Goal: Information Seeking & Learning: Understand process/instructions

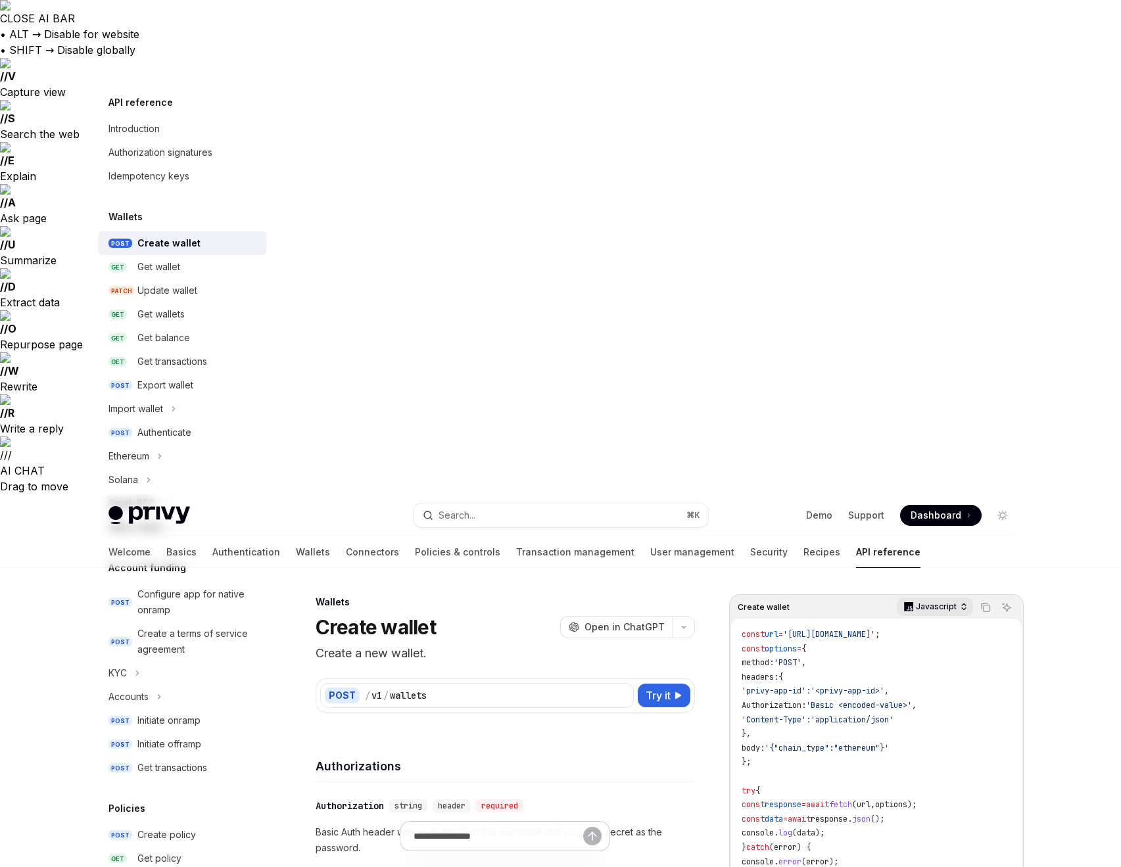
click at [964, 604] on icon "button" at bounding box center [964, 605] width 4 height 2
click at [937, 155] on div "Python" at bounding box center [917, 155] width 68 height 11
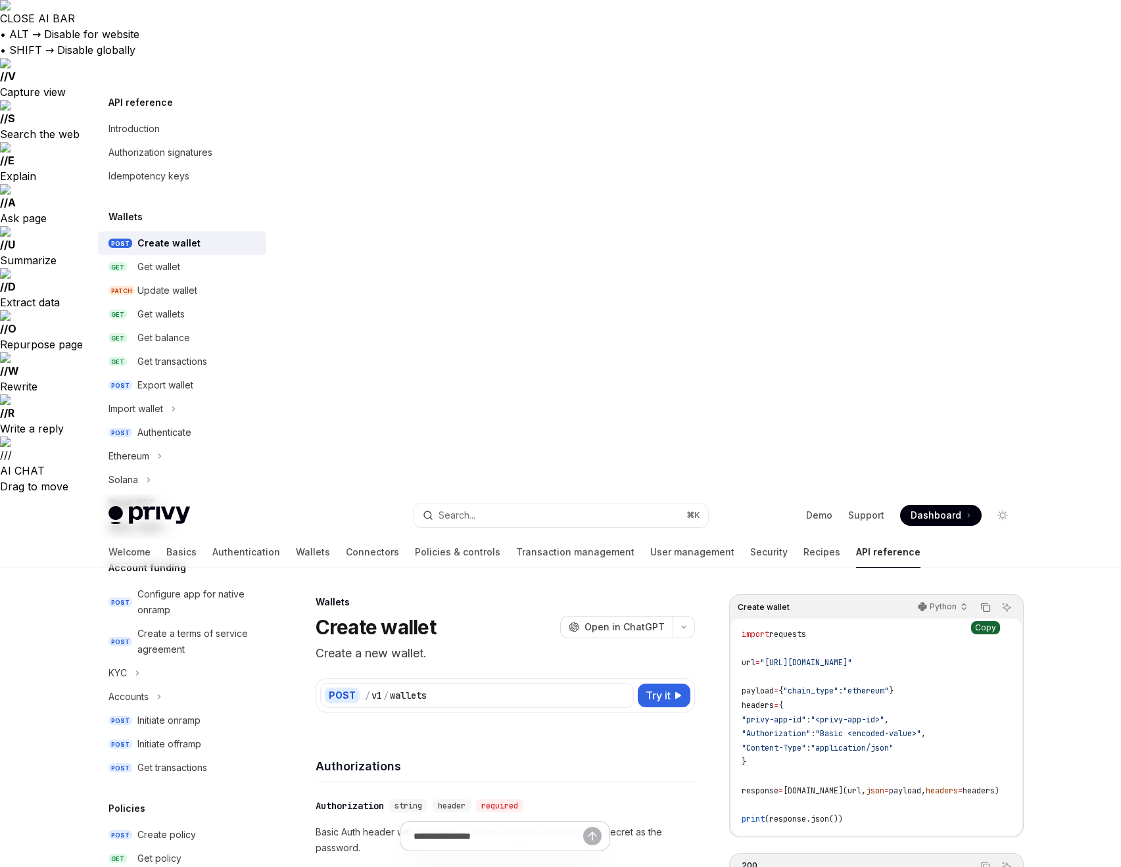
click at [984, 602] on icon "Copy the contents from the code block" at bounding box center [986, 607] width 11 height 11
type textarea "*"
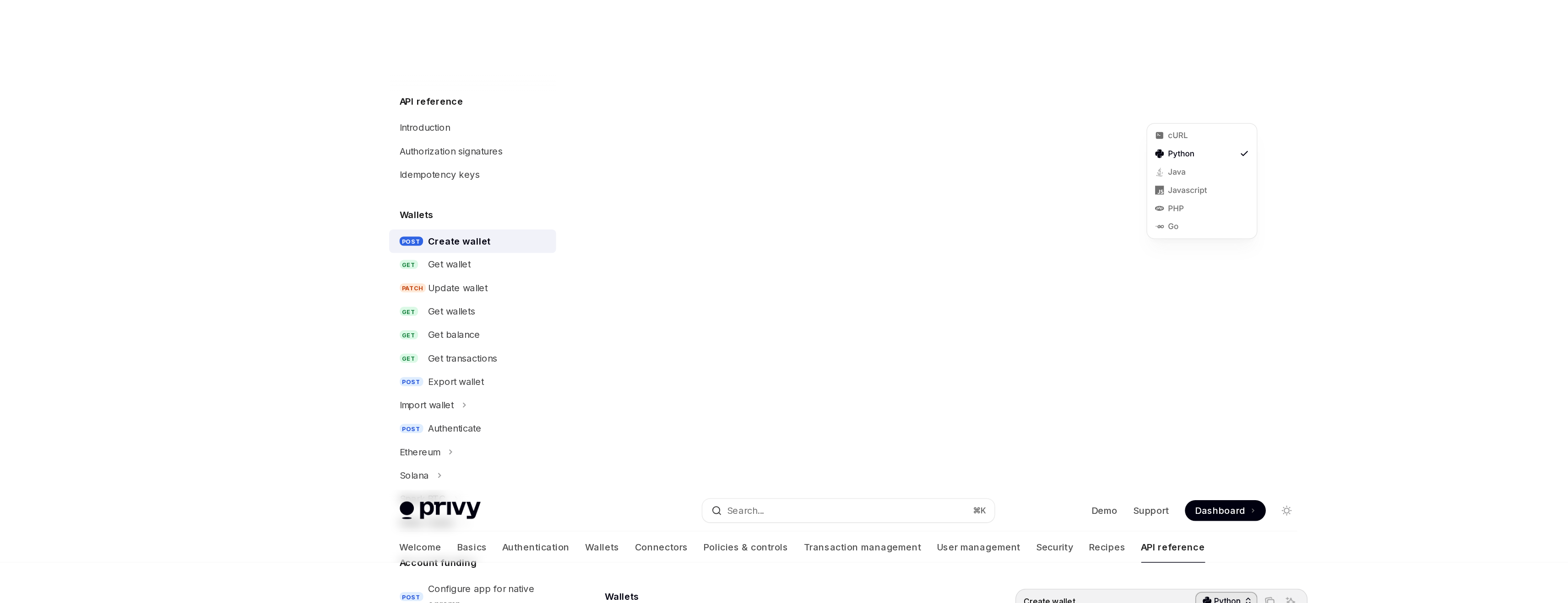
click at [780, 419] on icon "button" at bounding box center [1064, 421] width 6 height 6
click at [780, 98] on div "cURL" at bounding box center [1032, 95] width 47 height 8
click at [780, 416] on div "cURL" at bounding box center [1052, 422] width 39 height 13
click at [780, 105] on div "Python" at bounding box center [1032, 108] width 47 height 8
click at [780, 419] on p "Python" at bounding box center [1050, 422] width 19 height 8
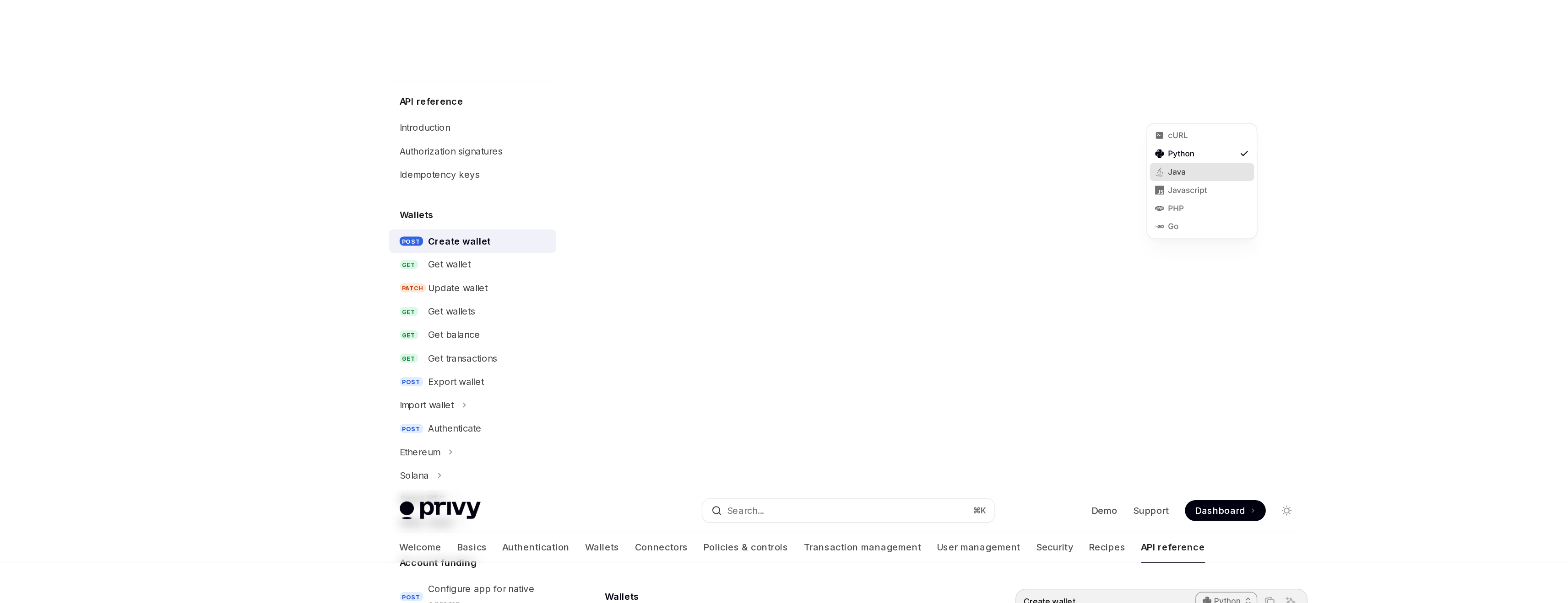
click at [780, 116] on div "Java" at bounding box center [1031, 120] width 73 height 13
click at [780, 419] on p "Java" at bounding box center [1053, 422] width 13 height 8
click at [780, 136] on div "Javascript" at bounding box center [1032, 134] width 47 height 8
